Goal: Transaction & Acquisition: Purchase product/service

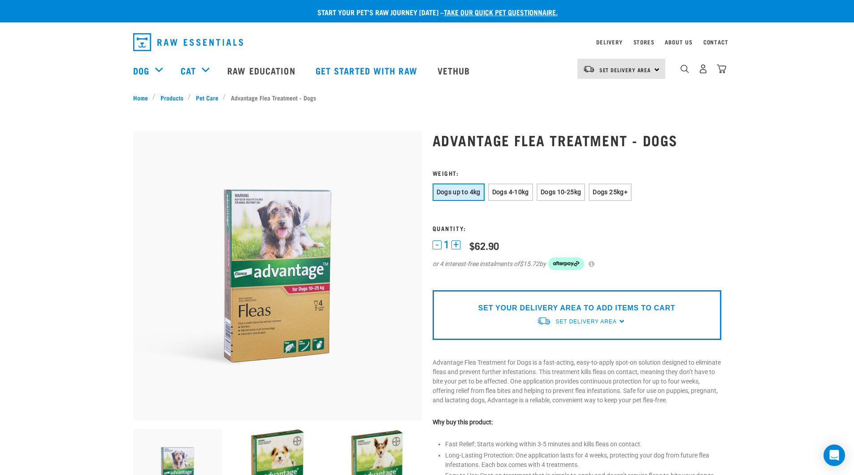
click at [690, 74] on div "0" at bounding box center [703, 69] width 46 height 20
click at [684, 73] on img "dropdown navigation" at bounding box center [684, 69] width 9 height 9
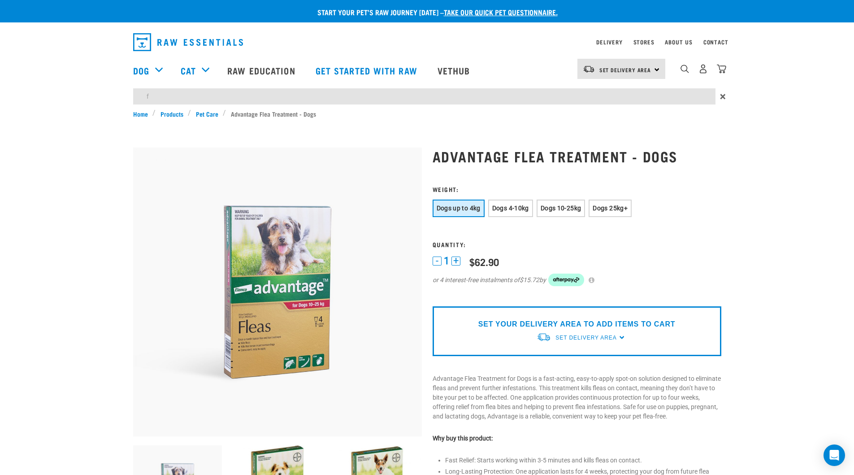
click at [653, 97] on input "f" at bounding box center [424, 96] width 582 height 16
type input "flea comb"
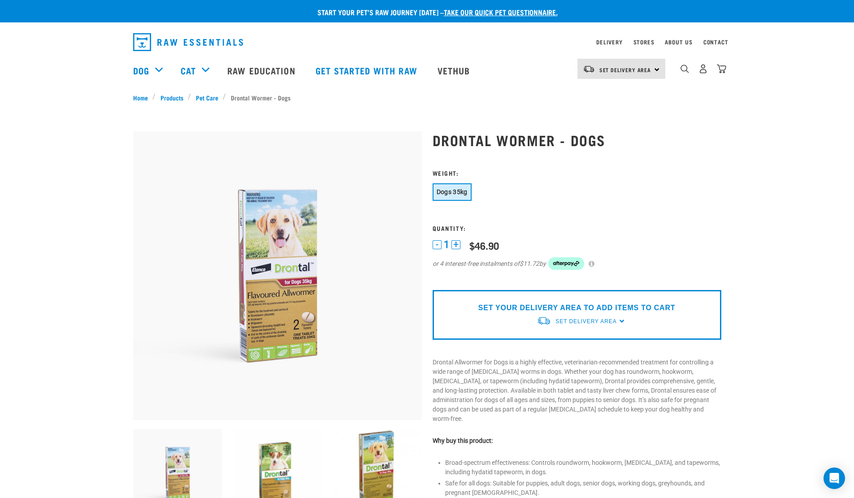
click at [49, 132] on div "Start your pet’s raw journey today – take our quick pet questionnaire. Delivery…" at bounding box center [427, 475] width 854 height 950
